Goal: Transaction & Acquisition: Purchase product/service

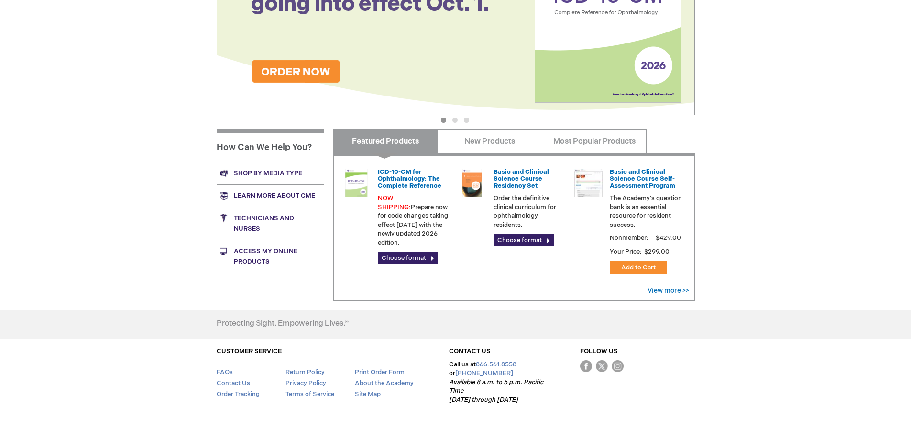
scroll to position [286, 0]
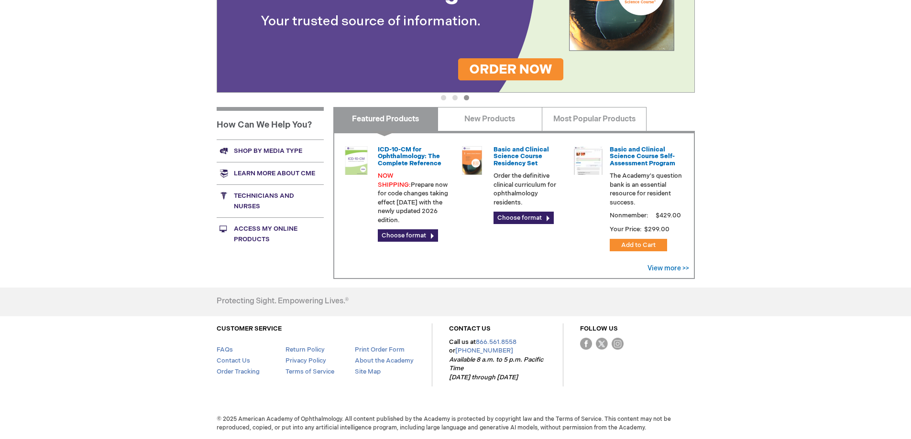
click at [279, 224] on link "Access My Online Products" at bounding box center [270, 234] width 107 height 33
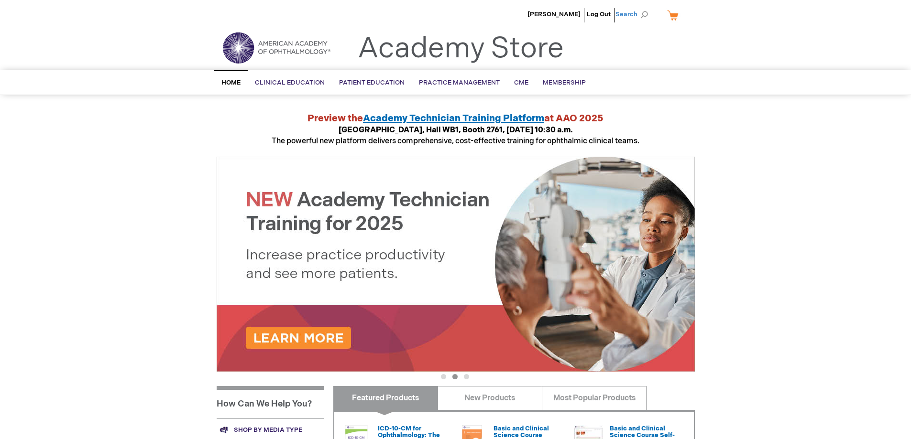
click at [644, 15] on span "Search" at bounding box center [633, 14] width 36 height 19
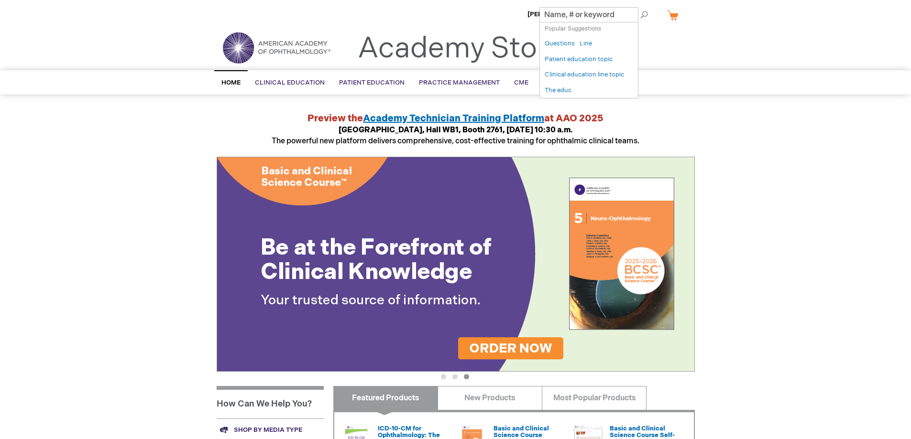
click at [756, 136] on div "Domenic Strazzulla Log Out Search My Cart CLOSE RECENTLY ADDED ITEM(S) Close Th…" at bounding box center [455, 359] width 911 height 719
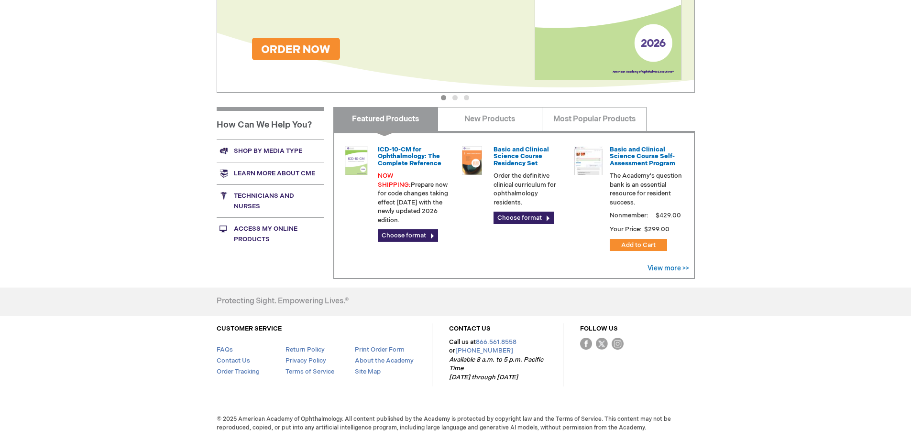
scroll to position [238, 0]
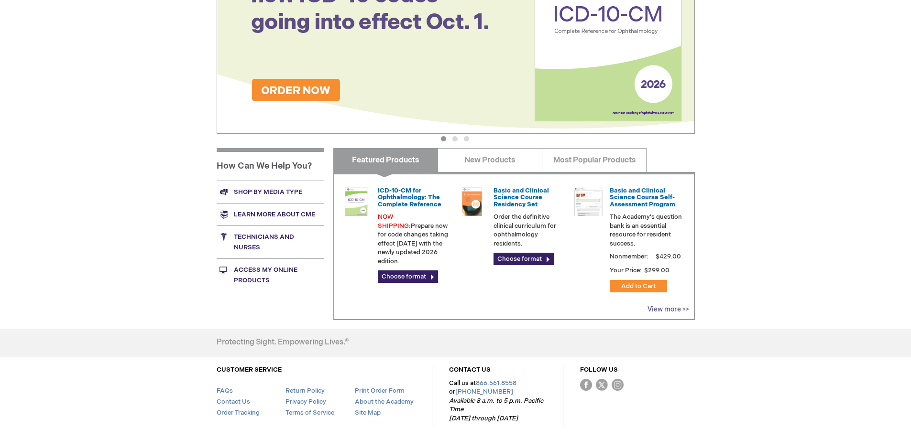
click at [658, 313] on link "View more >>" at bounding box center [668, 310] width 42 height 8
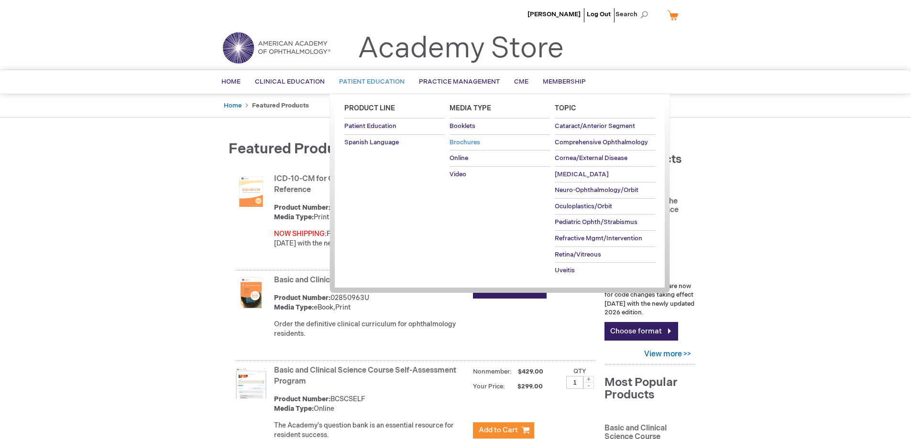
click at [462, 143] on span "Brochures" at bounding box center [464, 143] width 31 height 8
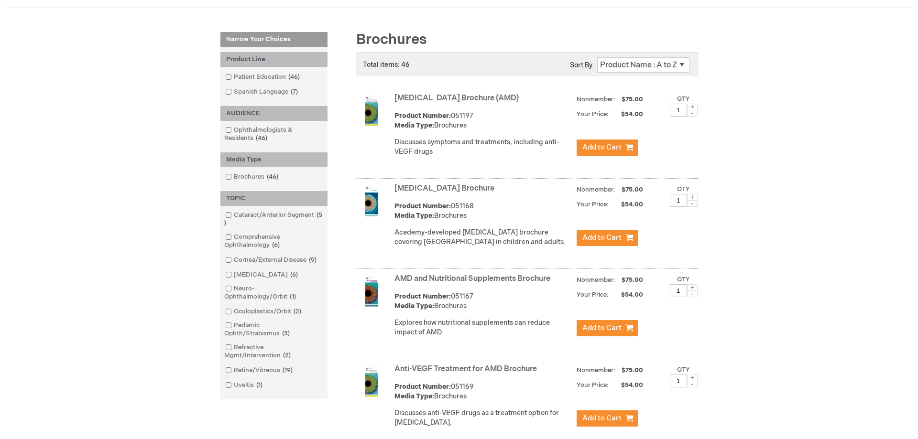
scroll to position [48, 0]
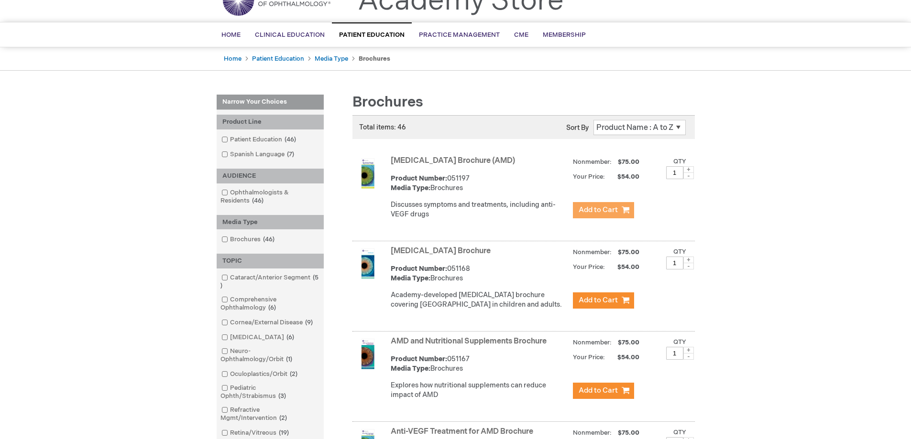
click at [600, 215] on span "Add to Cart" at bounding box center [598, 210] width 39 height 9
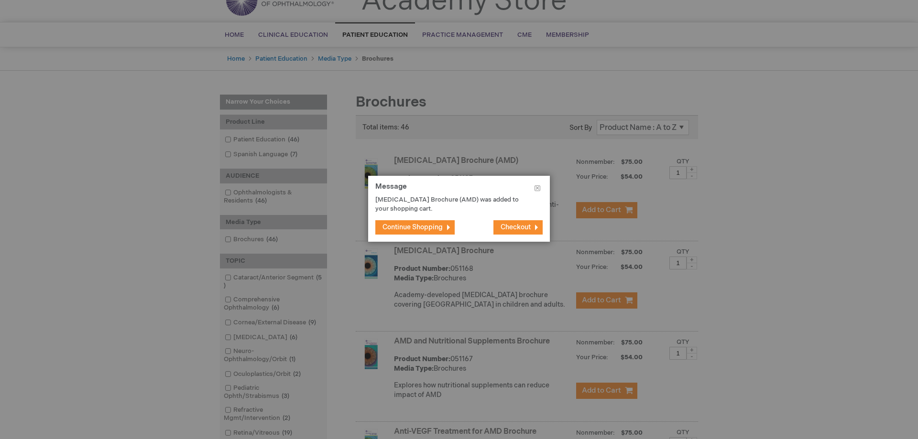
click at [507, 229] on span "Checkout" at bounding box center [516, 227] width 30 height 8
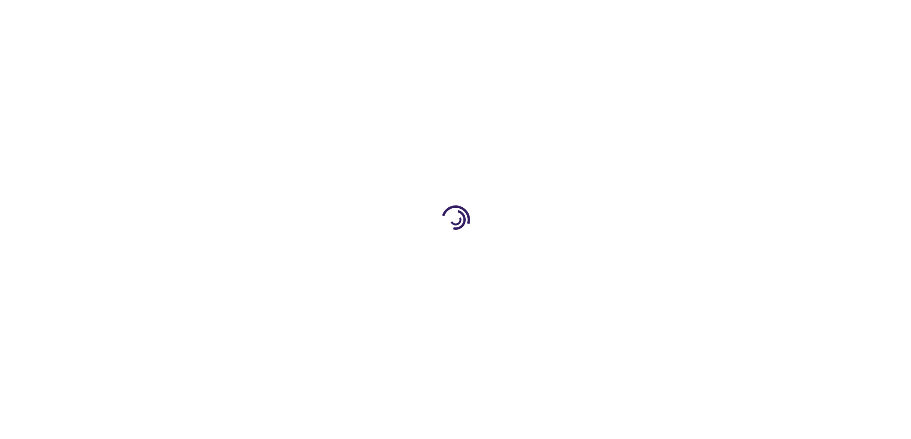
select select "US"
select select "32"
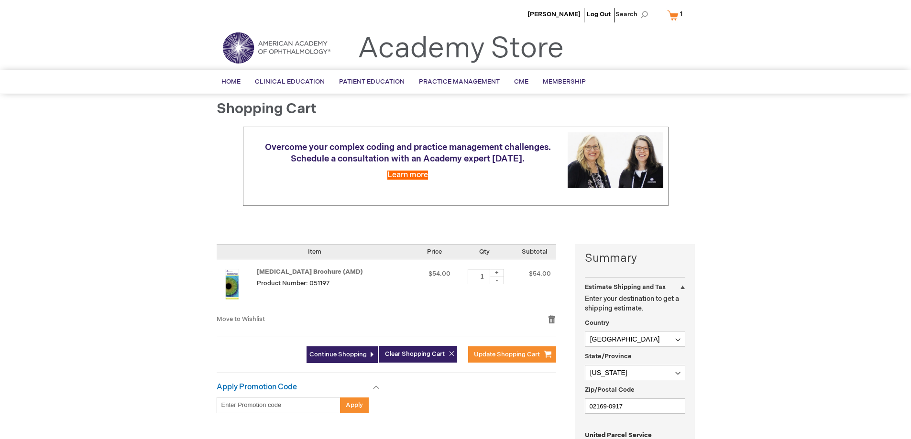
click at [0, 439] on div at bounding box center [0, 439] width 0 height 0
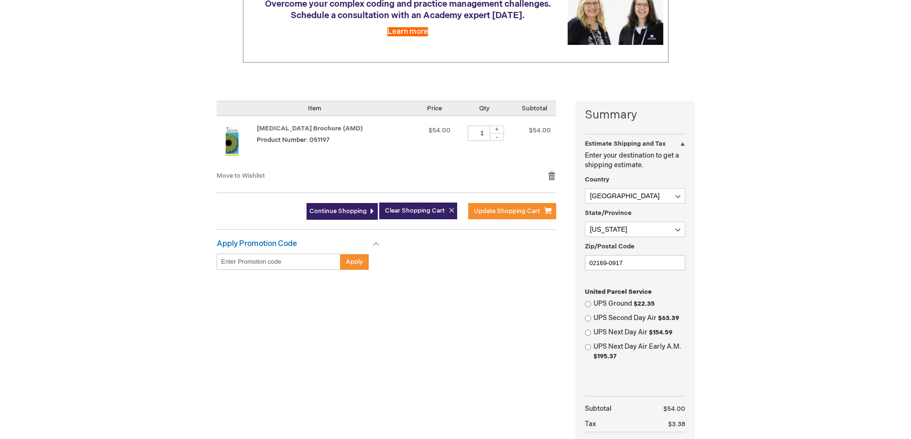
scroll to position [239, 0]
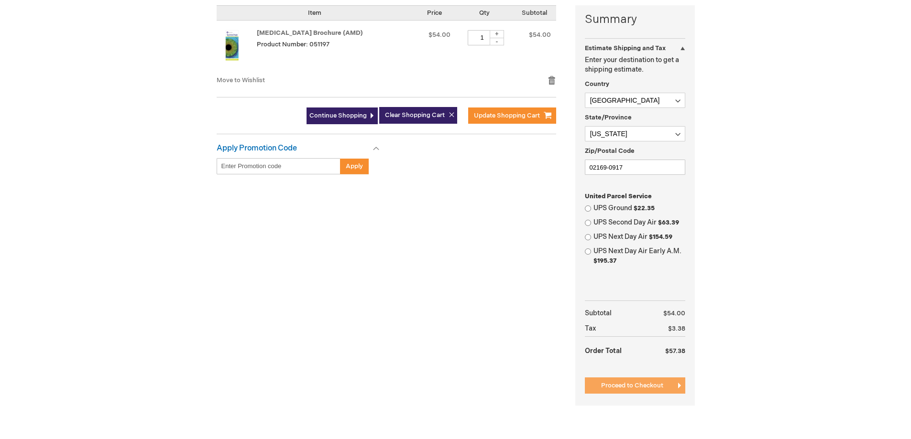
click at [633, 390] on span "Proceed to Checkout" at bounding box center [632, 386] width 62 height 8
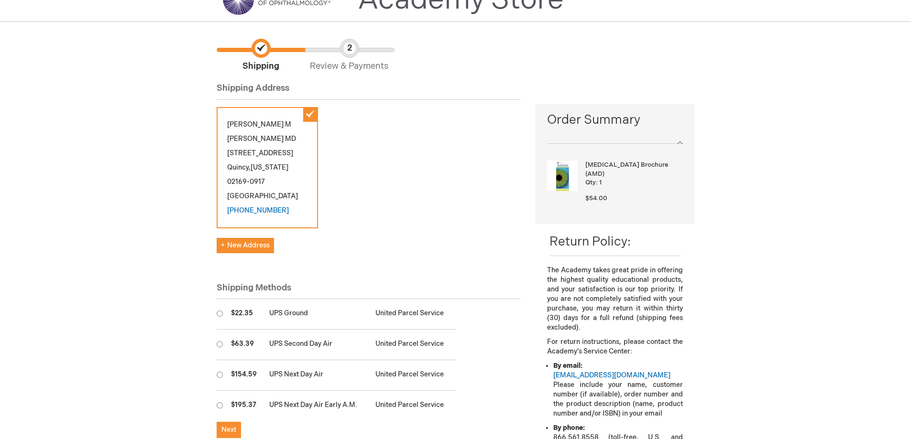
scroll to position [96, 0]
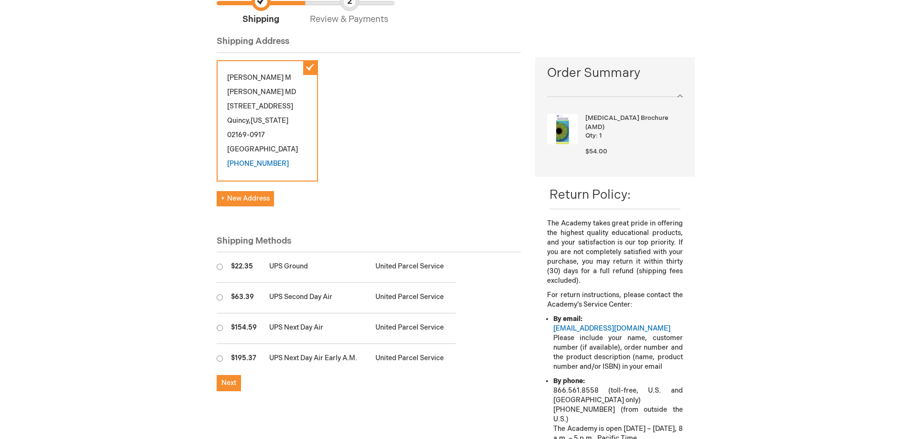
click at [218, 270] on input "radio" at bounding box center [220, 267] width 6 height 6
radio input "true"
click at [233, 387] on span "Next" at bounding box center [228, 383] width 15 height 8
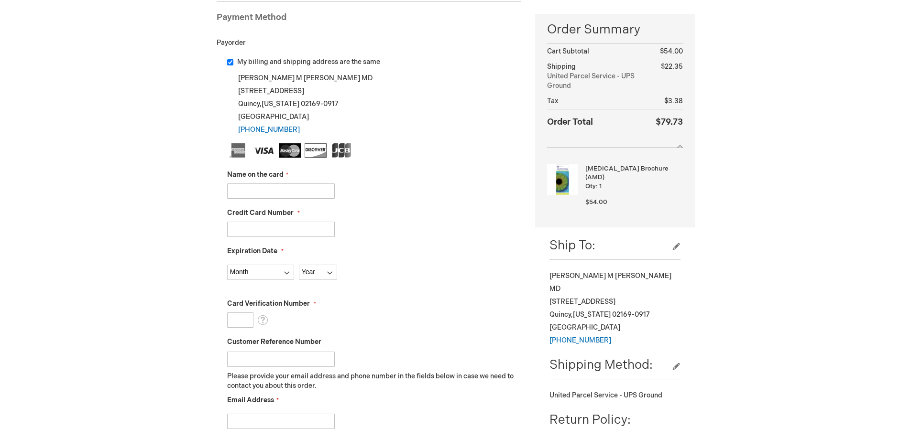
scroll to position [143, 0]
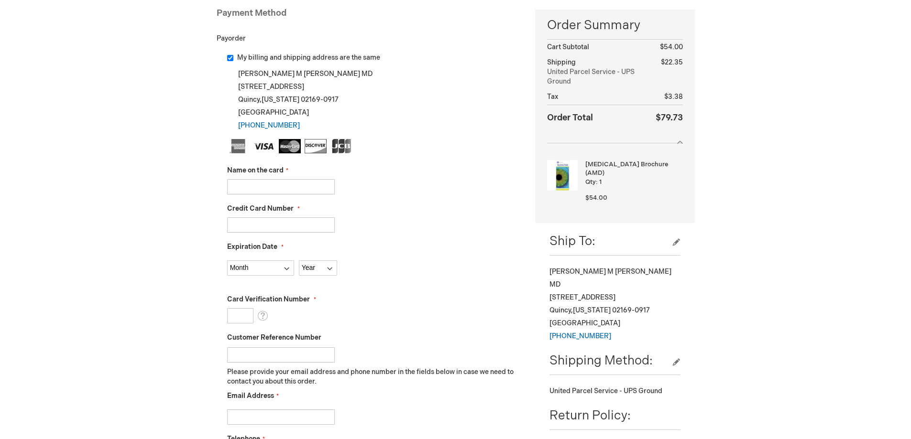
click at [308, 195] on input "Name on the card" at bounding box center [281, 186] width 108 height 15
type input "Domenic M Strazzulla"
click at [294, 233] on input "Credit Card Number" at bounding box center [281, 225] width 108 height 15
type input "4147202575616956"
click at [286, 276] on select "Month 01 - January 02 - February 03 - March 04 - April 05 - May 06 - June 07 - …" at bounding box center [260, 268] width 67 height 15
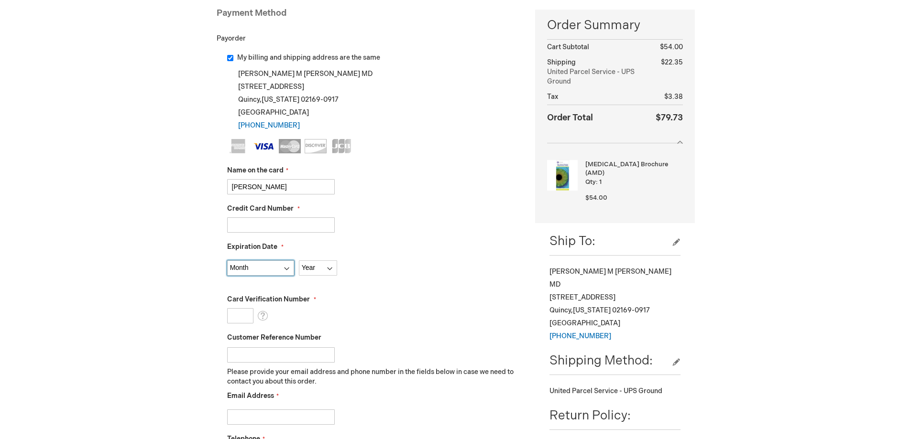
select select "11"
click at [227, 276] on select "Month 01 - January 02 - February 03 - March 04 - April 05 - May 06 - June 07 - …" at bounding box center [260, 268] width 67 height 15
click at [316, 276] on select "Year 2025 2026 2027 2028 2029 2030 2031 2032 2033 2034 2035" at bounding box center [318, 268] width 38 height 15
select select "2027"
click at [299, 276] on select "Year 2025 2026 2027 2028 2029 2030 2031 2032 2033 2034 2035" at bounding box center [318, 268] width 38 height 15
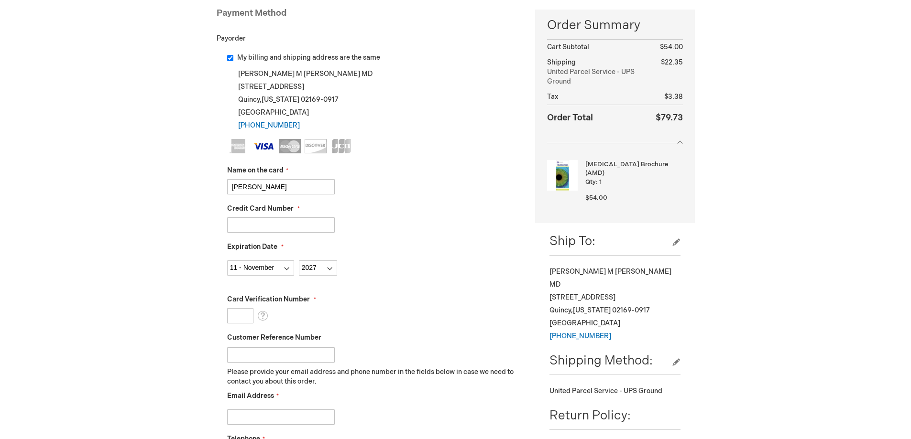
click at [242, 324] on input "Card Verification Number" at bounding box center [240, 315] width 26 height 15
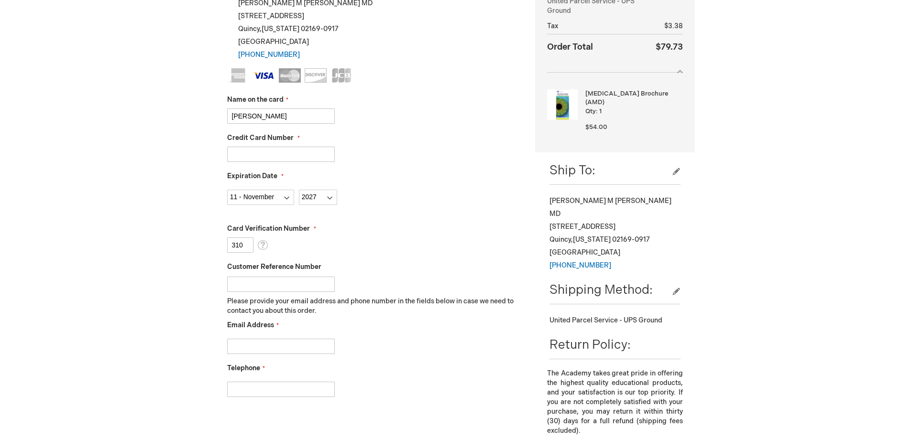
scroll to position [335, 0]
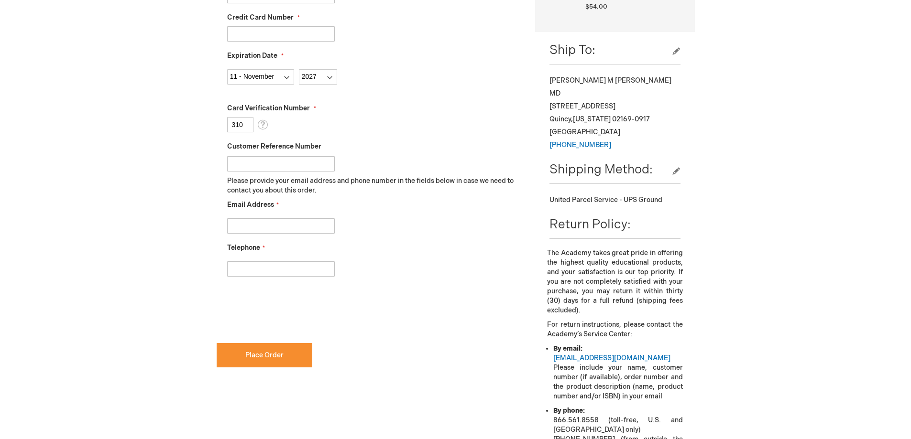
type input "310"
click at [299, 234] on input "Email Address" at bounding box center [281, 225] width 108 height 15
type input "dmstrazzulla@gmail.com"
click at [301, 277] on input "Telephone" at bounding box center [281, 269] width 108 height 15
type input "6177701505"
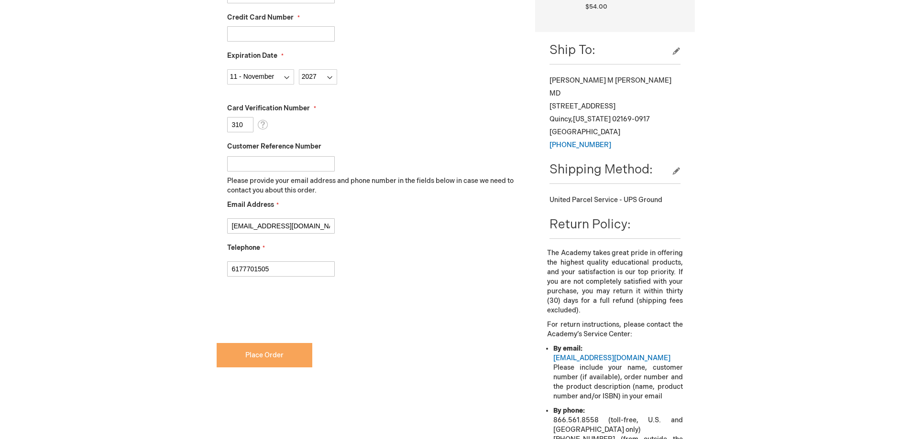
checkbox input "true"
click at [246, 368] on button "Place Order" at bounding box center [265, 355] width 96 height 24
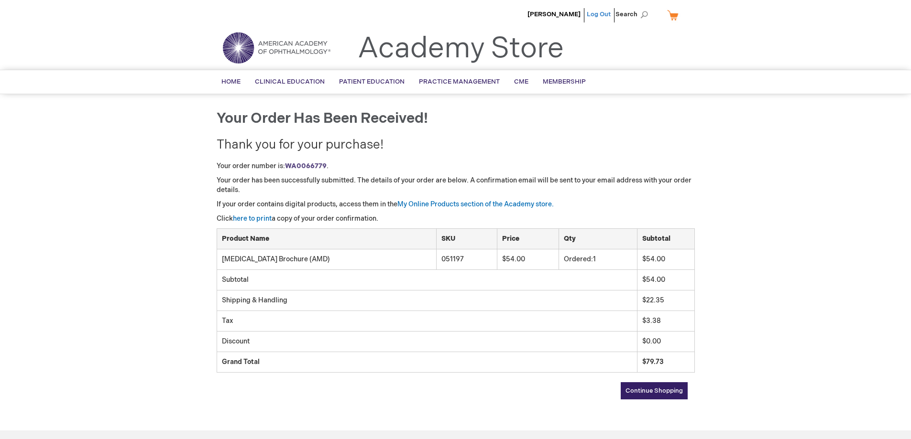
click at [596, 14] on link "Log Out" at bounding box center [599, 15] width 24 height 8
